Goal: Share content: Share content

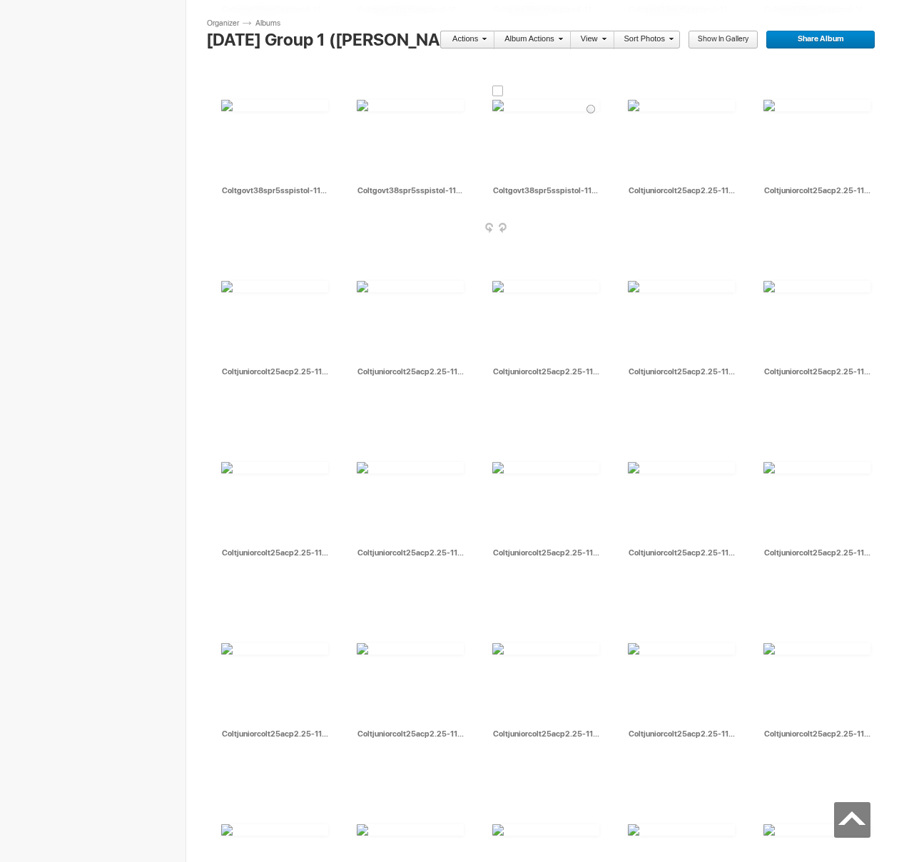
scroll to position [5331, 0]
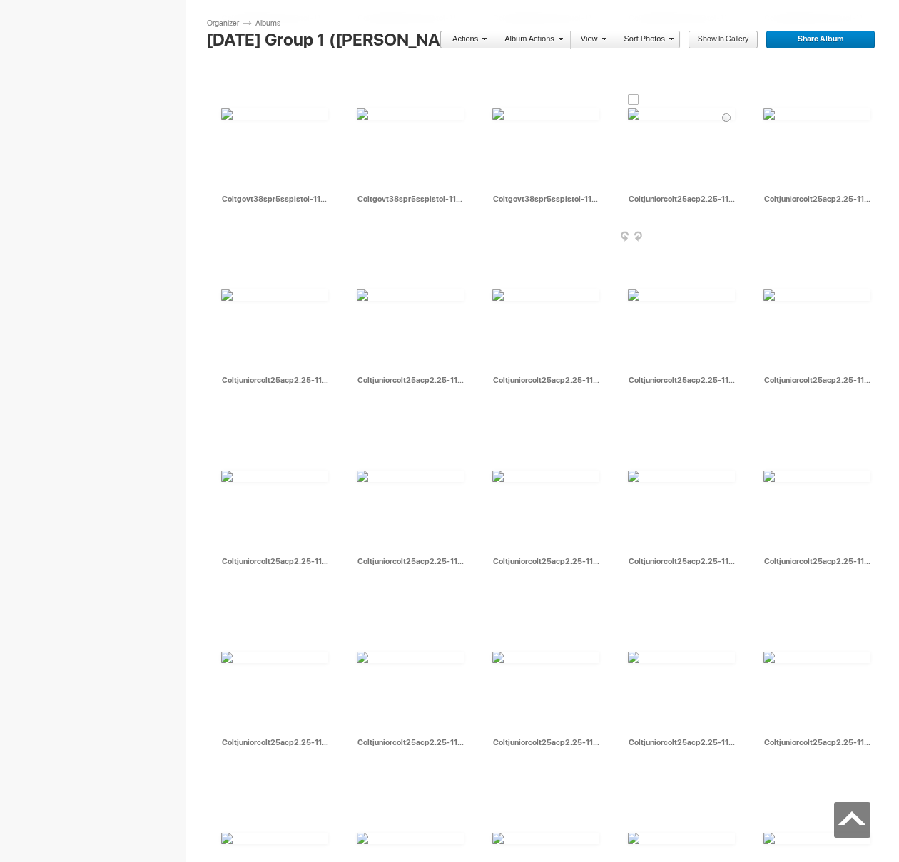
click at [631, 98] on div at bounding box center [633, 99] width 11 height 11
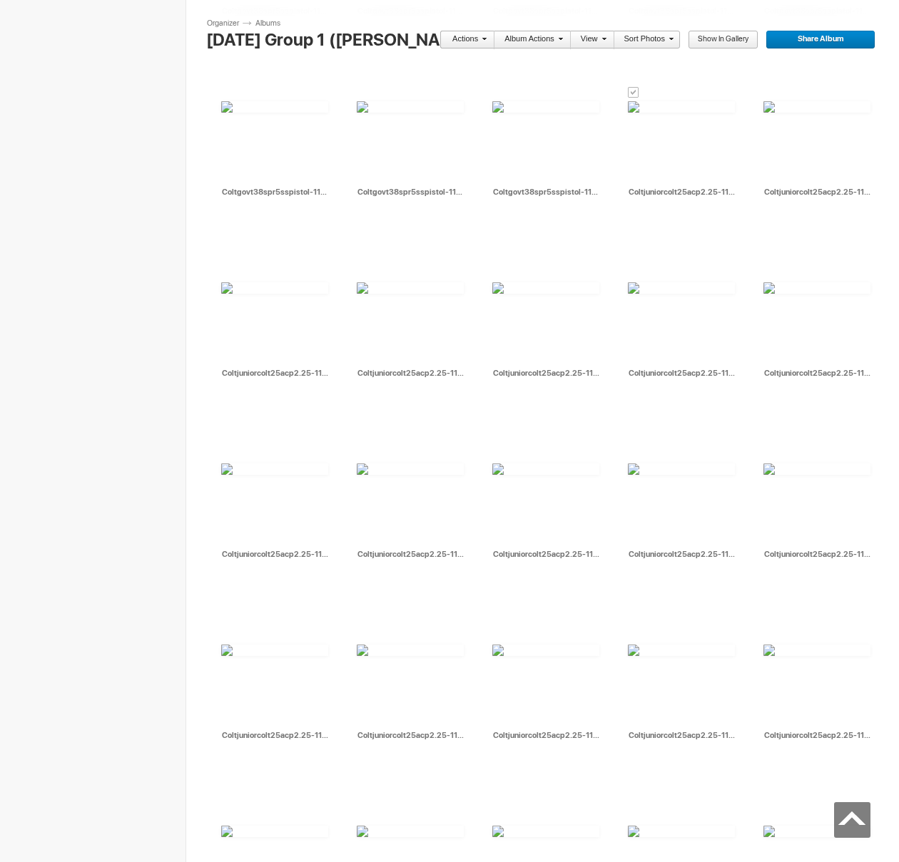
scroll to position [6032, 0]
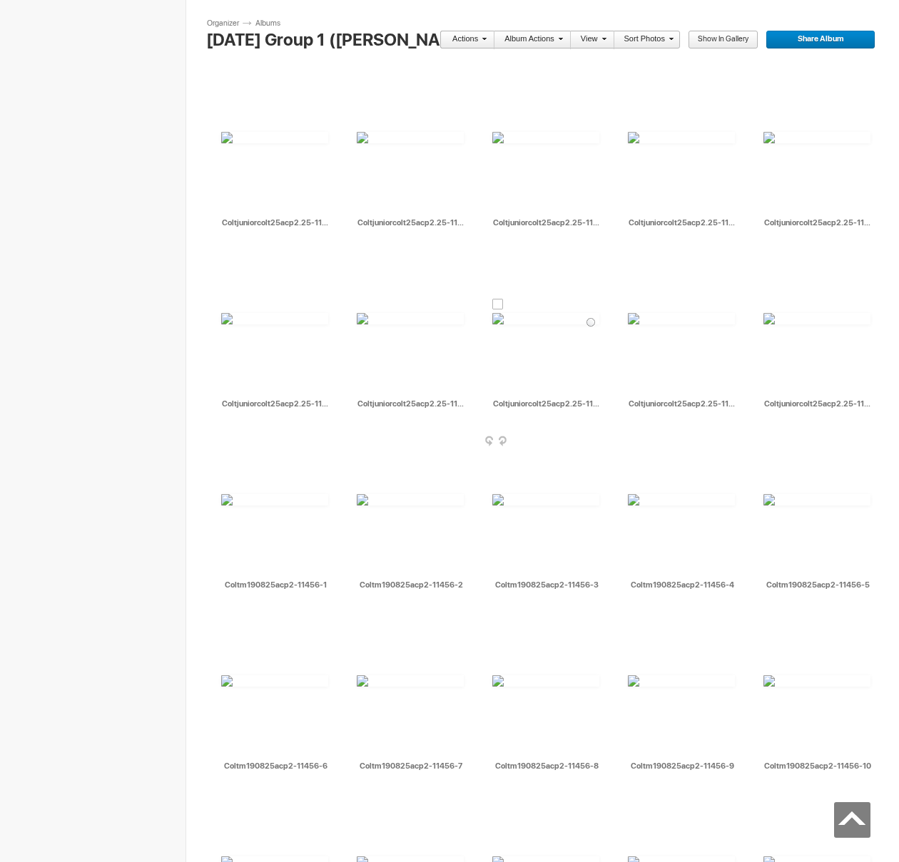
drag, startPoint x: 499, startPoint y: 305, endPoint x: 482, endPoint y: 303, distance: 17.2
click at [499, 305] on div at bounding box center [497, 304] width 11 height 11
click at [363, 305] on div at bounding box center [362, 304] width 11 height 11
click at [473, 39] on link "Actions" at bounding box center [462, 40] width 47 height 19
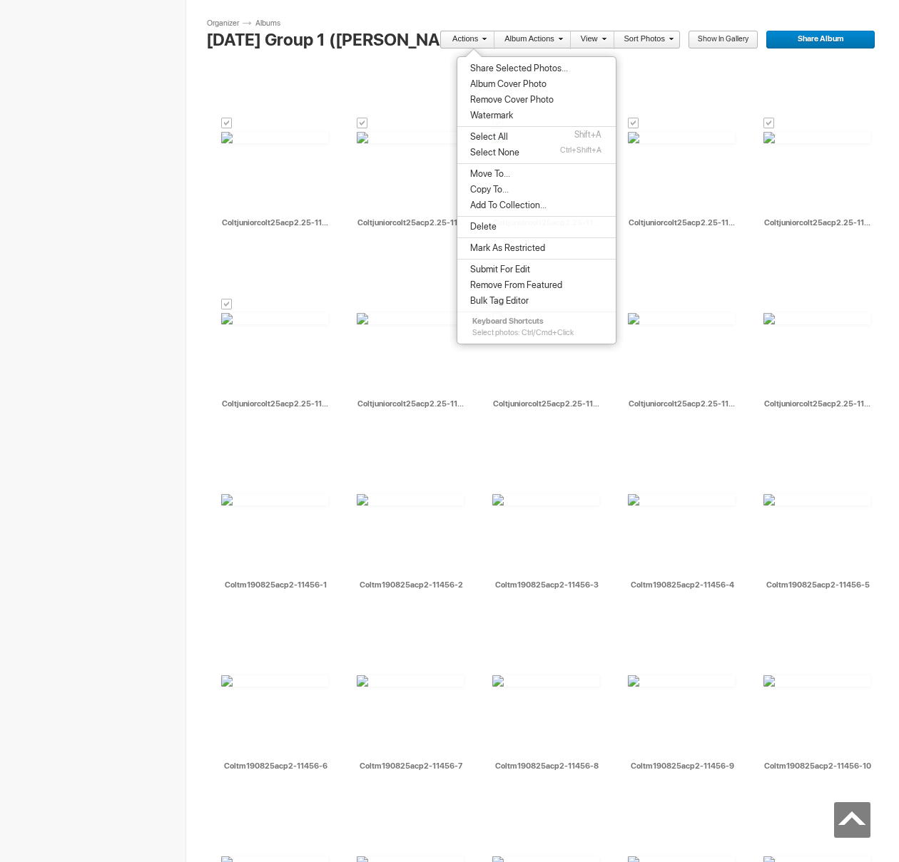
click at [487, 67] on span "Share Selected Photos..." at bounding box center [517, 68] width 102 height 11
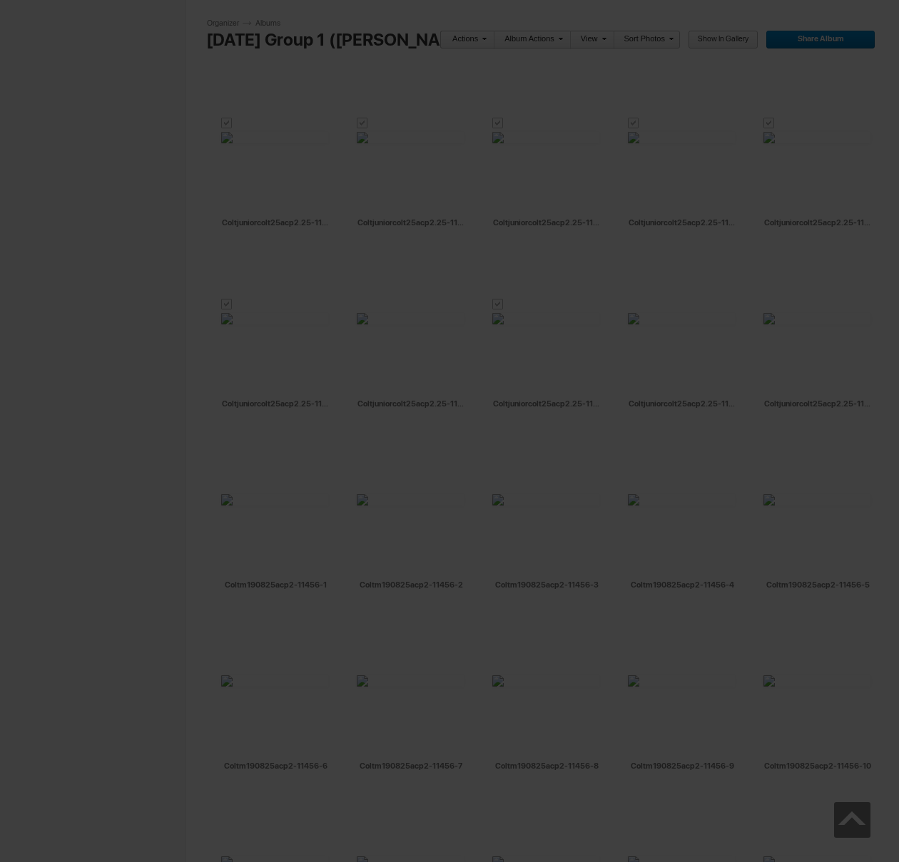
type textarea "<!-- [DOMAIN_NAME] image hosting. HTML Bulk Share code Starts Here --> <div sty…"
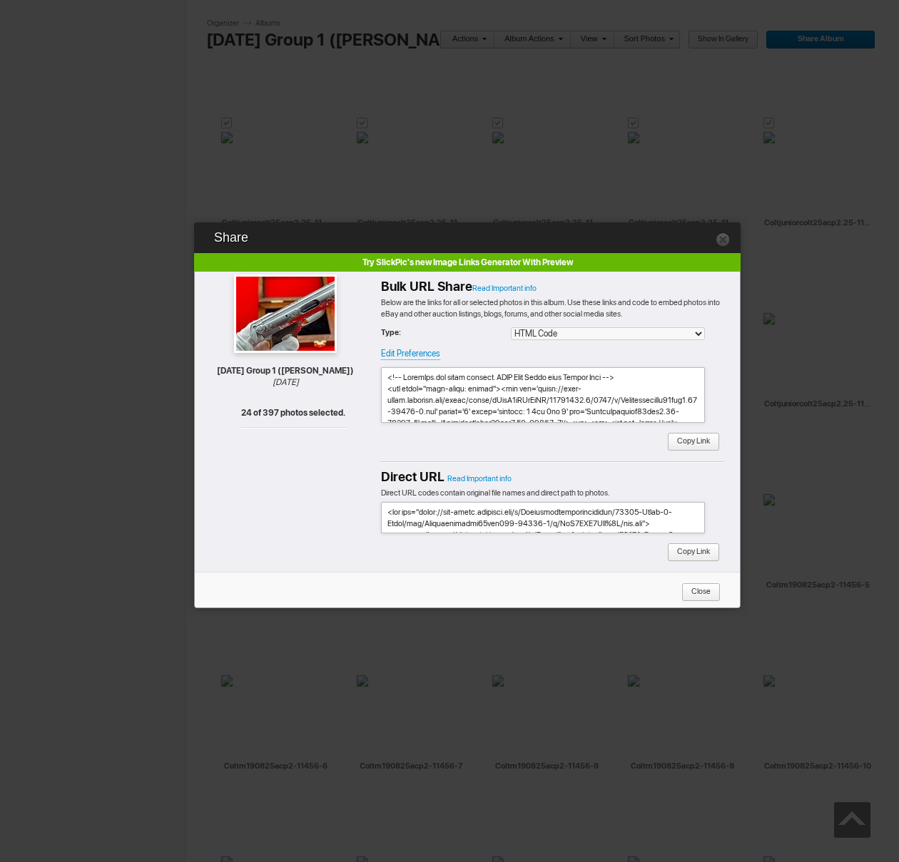
click at [681, 439] on span "Copy Link" at bounding box center [688, 442] width 43 height 19
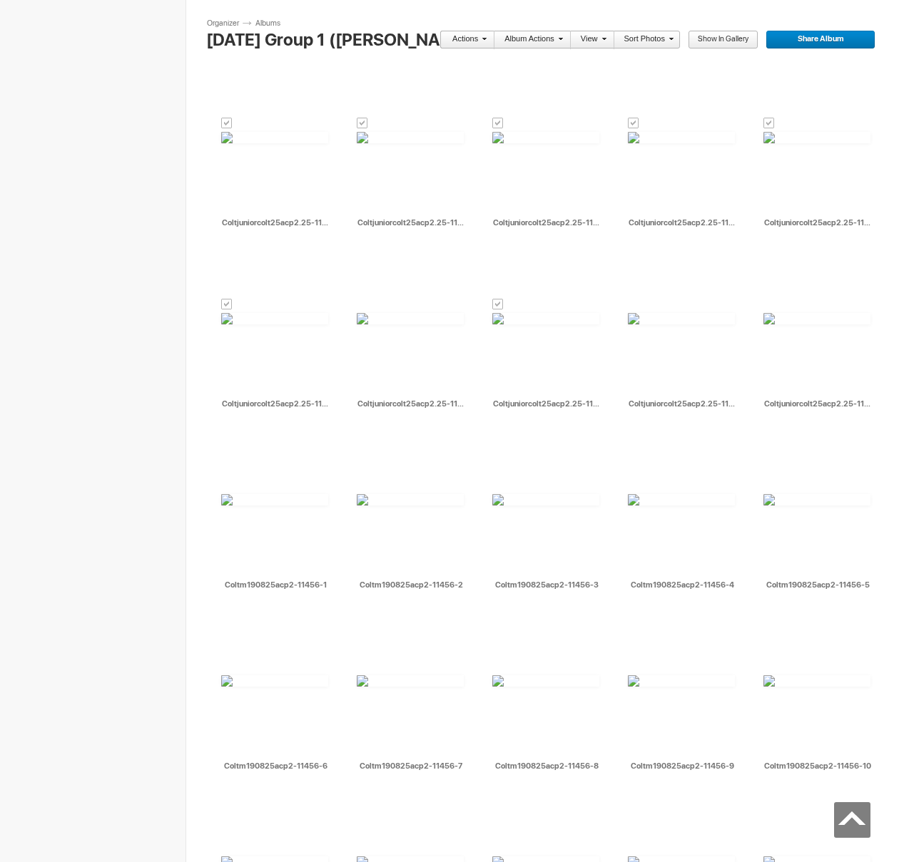
click at [479, 38] on link "Actions" at bounding box center [462, 40] width 47 height 19
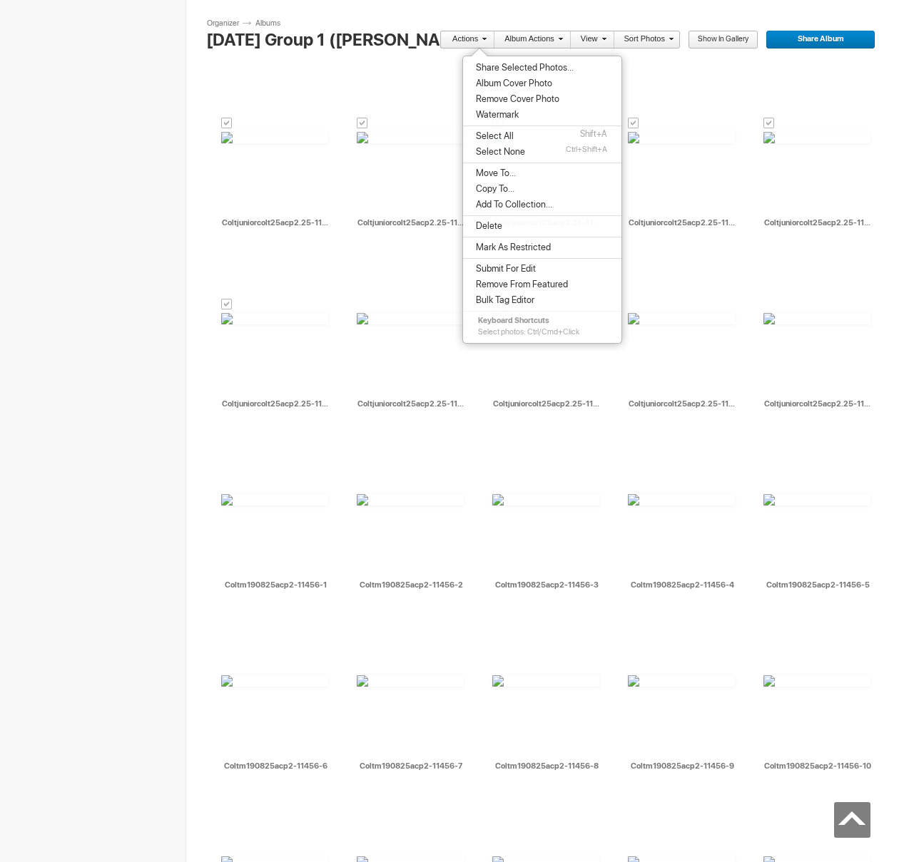
click at [497, 168] on span "Move To..." at bounding box center [494, 173] width 44 height 11
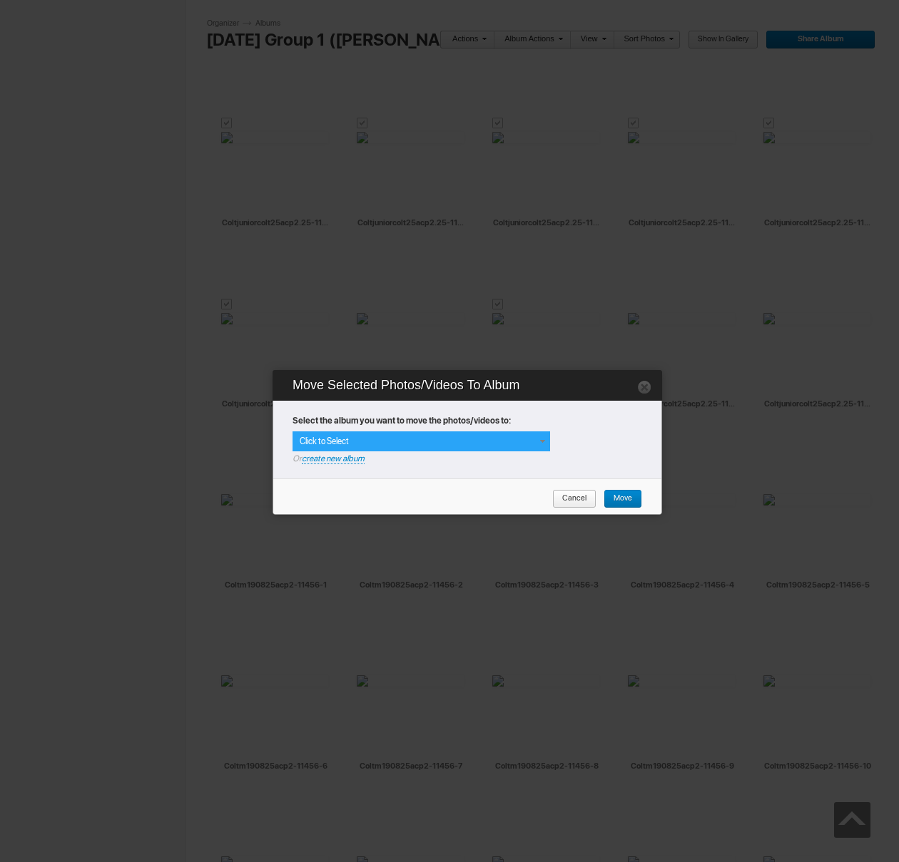
click at [542, 443] on span at bounding box center [541, 441] width 11 height 11
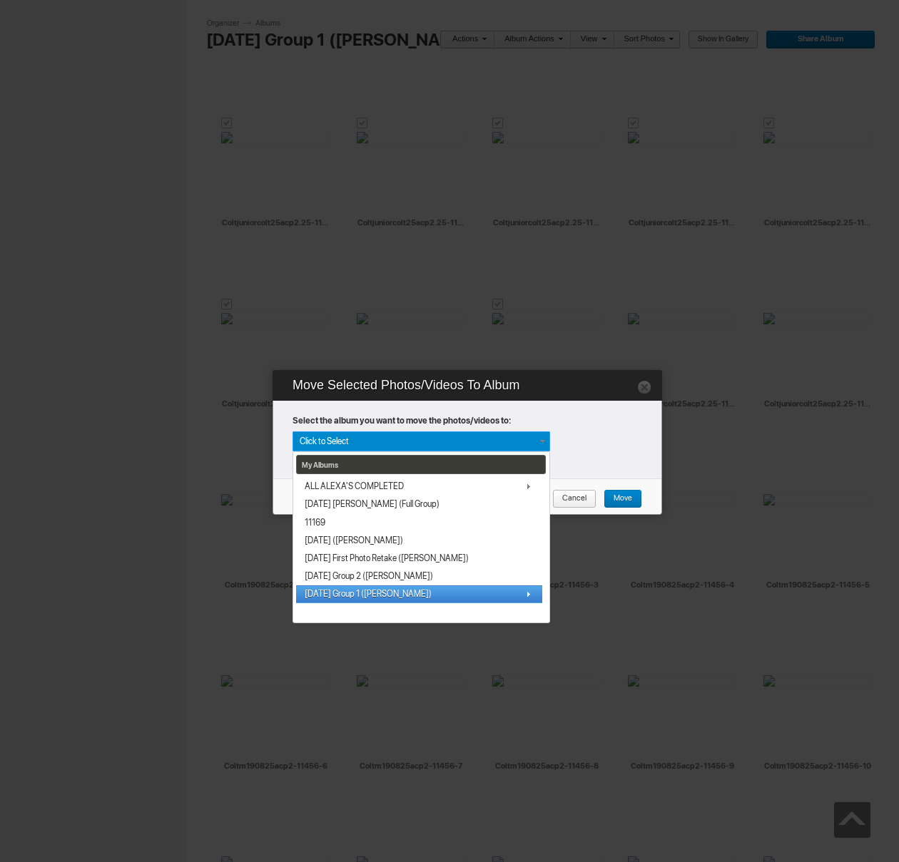
click at [371, 591] on span "[DATE] Group 1 ([PERSON_NAME])" at bounding box center [368, 594] width 127 height 11
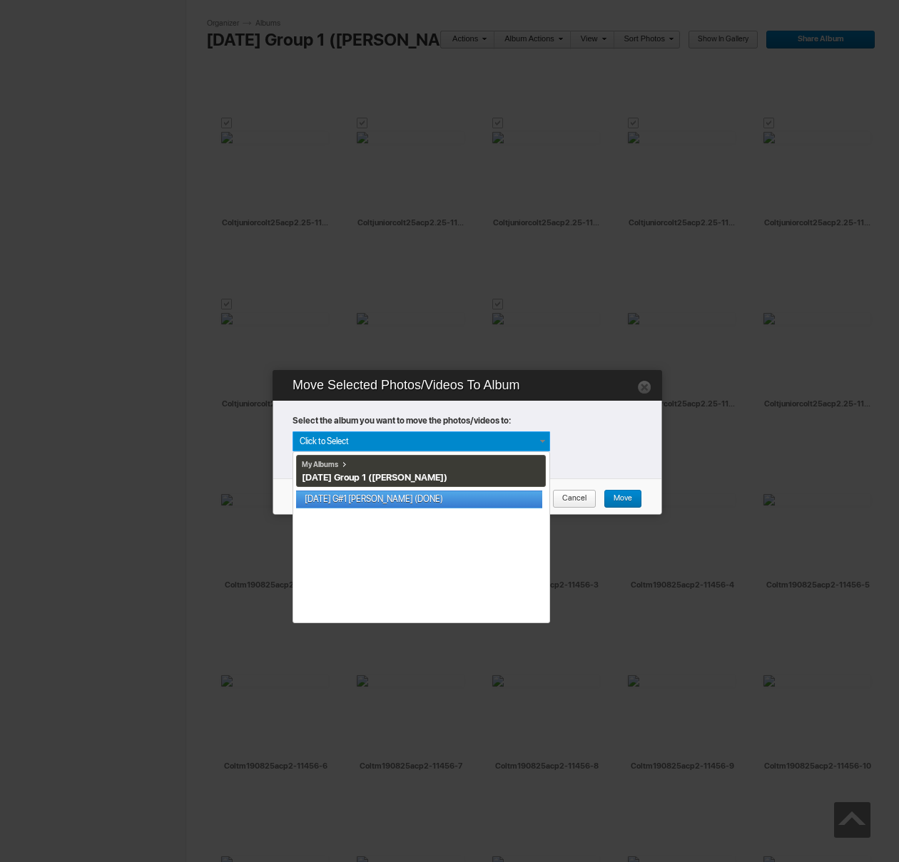
click at [365, 499] on link "[DATE] G#1 [PERSON_NAME] (DONE)" at bounding box center [419, 500] width 246 height 18
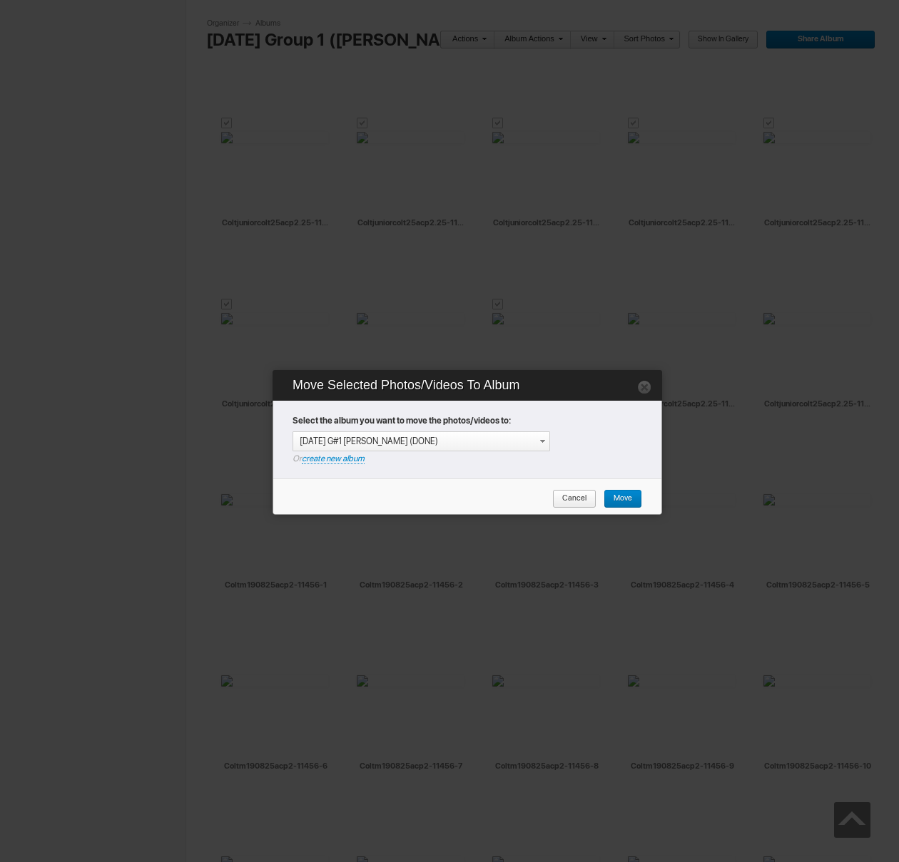
click at [615, 504] on span "Move" at bounding box center [618, 499] width 29 height 19
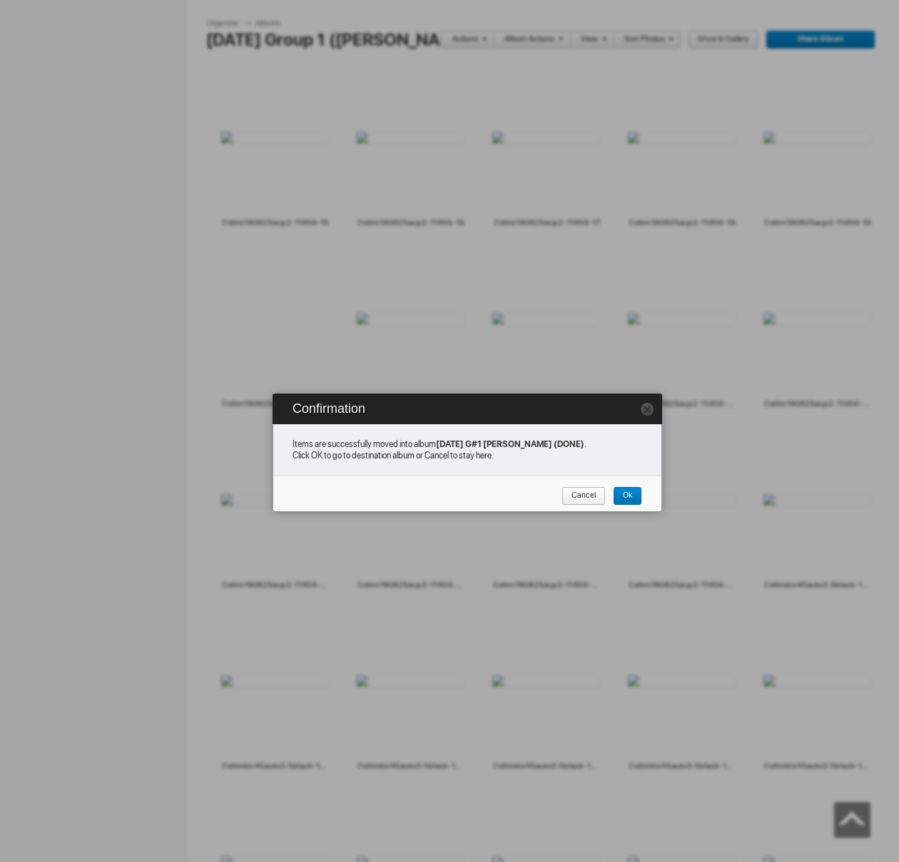
click at [581, 494] on span "Cancel" at bounding box center [578, 496] width 34 height 19
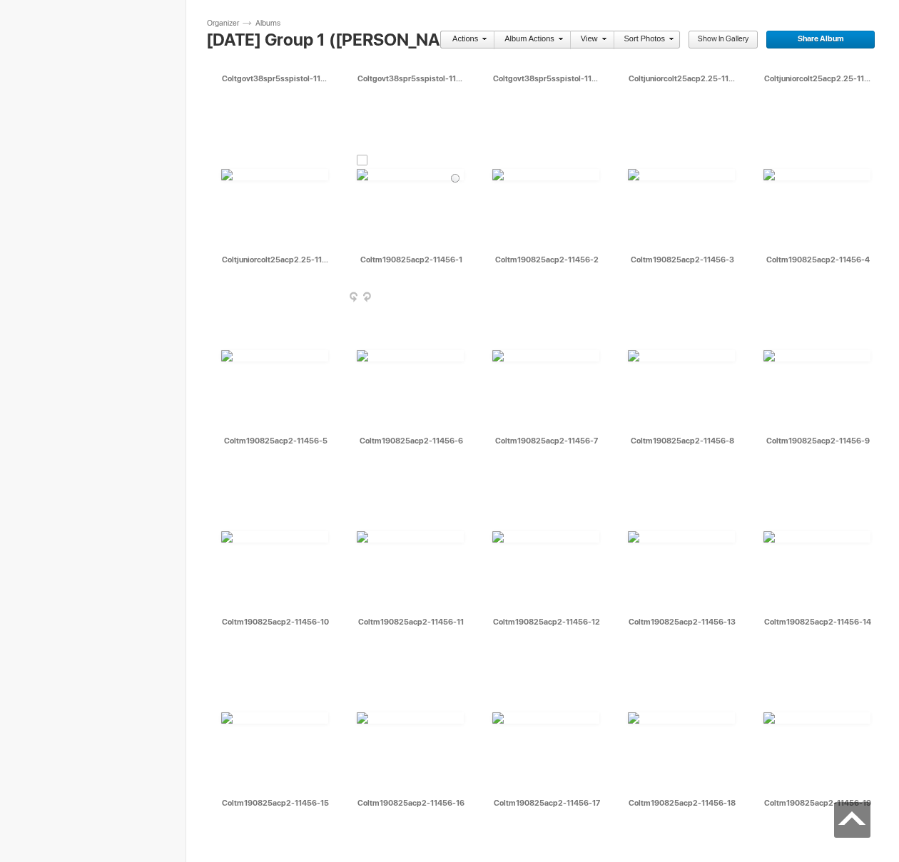
scroll to position [5418, 0]
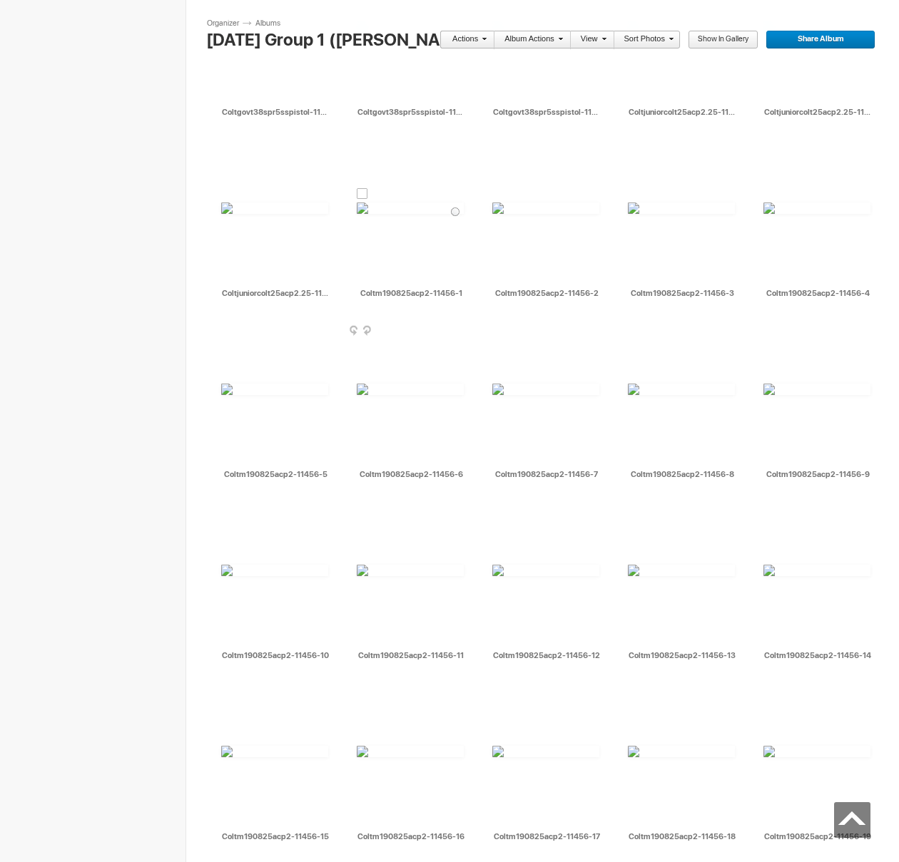
click at [364, 190] on div at bounding box center [362, 193] width 11 height 11
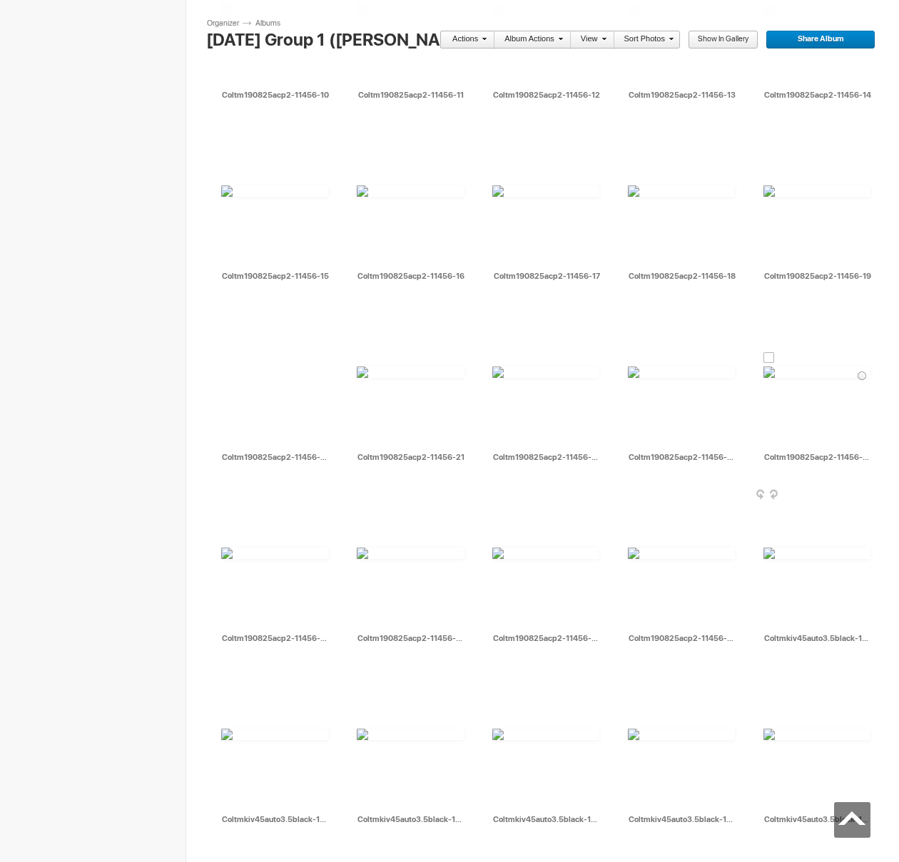
scroll to position [6007, 0]
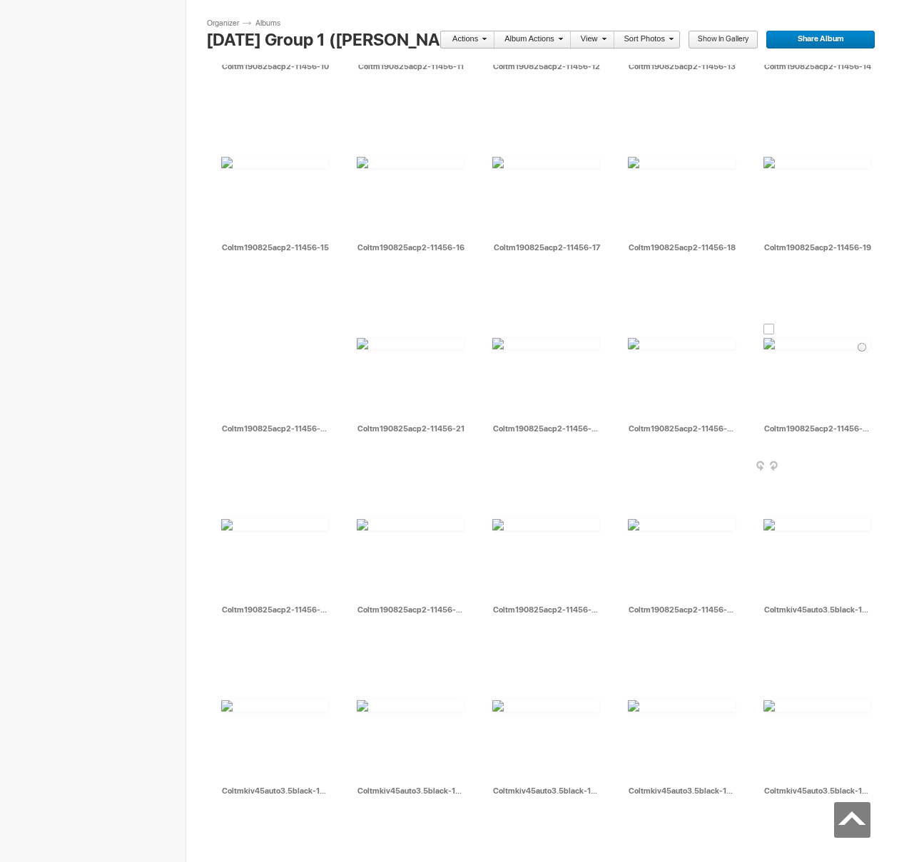
click at [768, 330] on div at bounding box center [768, 329] width 11 height 11
click at [466, 44] on link "Actions" at bounding box center [462, 40] width 47 height 19
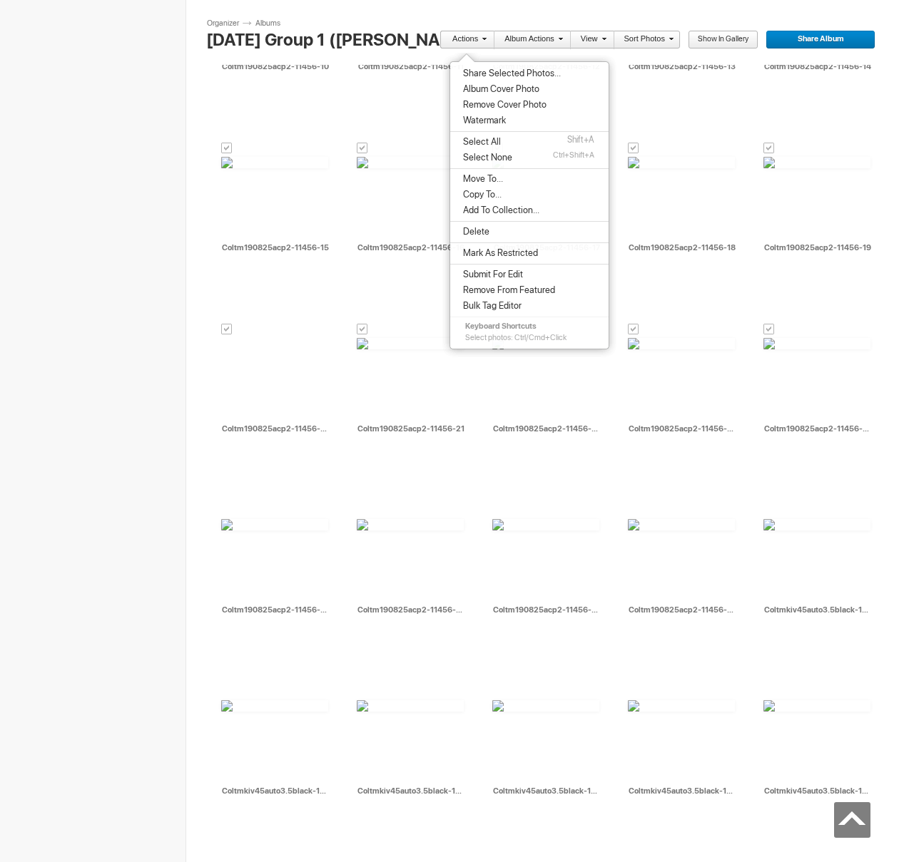
click at [494, 71] on span "Share Selected Photos..." at bounding box center [510, 73] width 102 height 11
